Goal: Browse casually

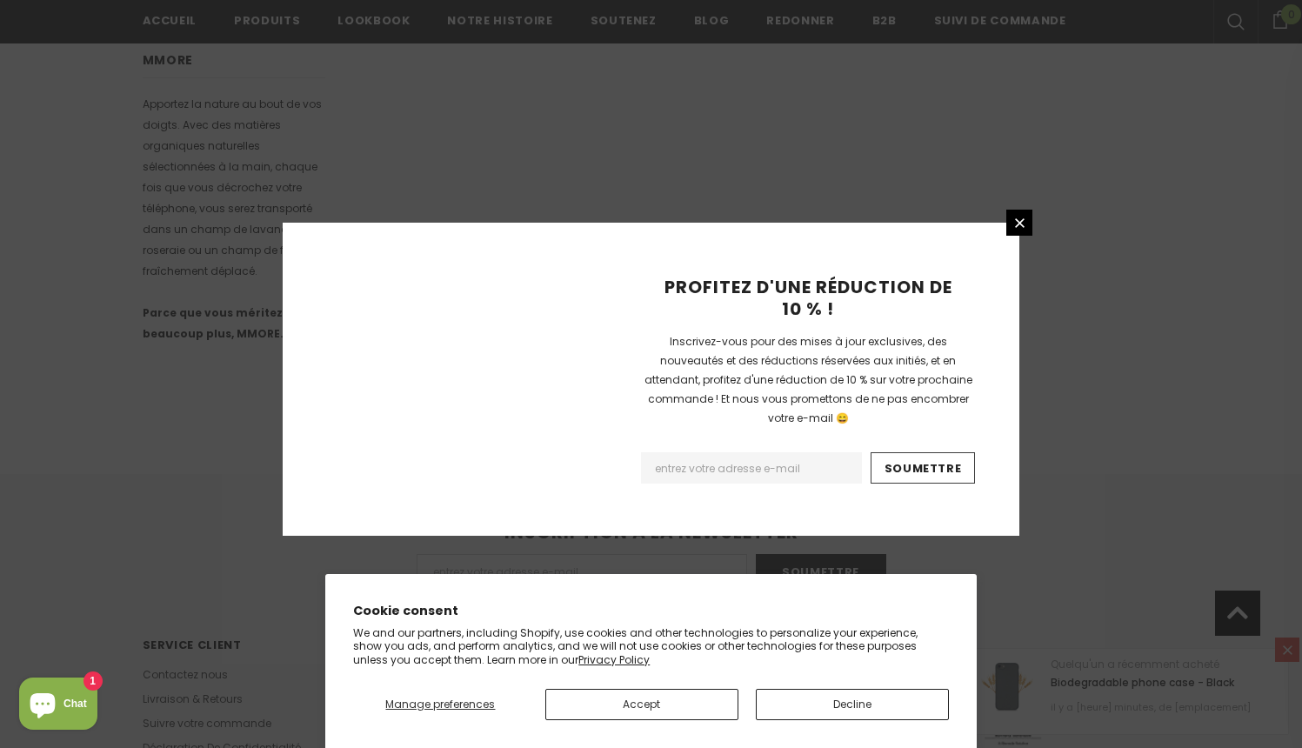
scroll to position [1077, 0]
